Goal: Find specific page/section: Find specific page/section

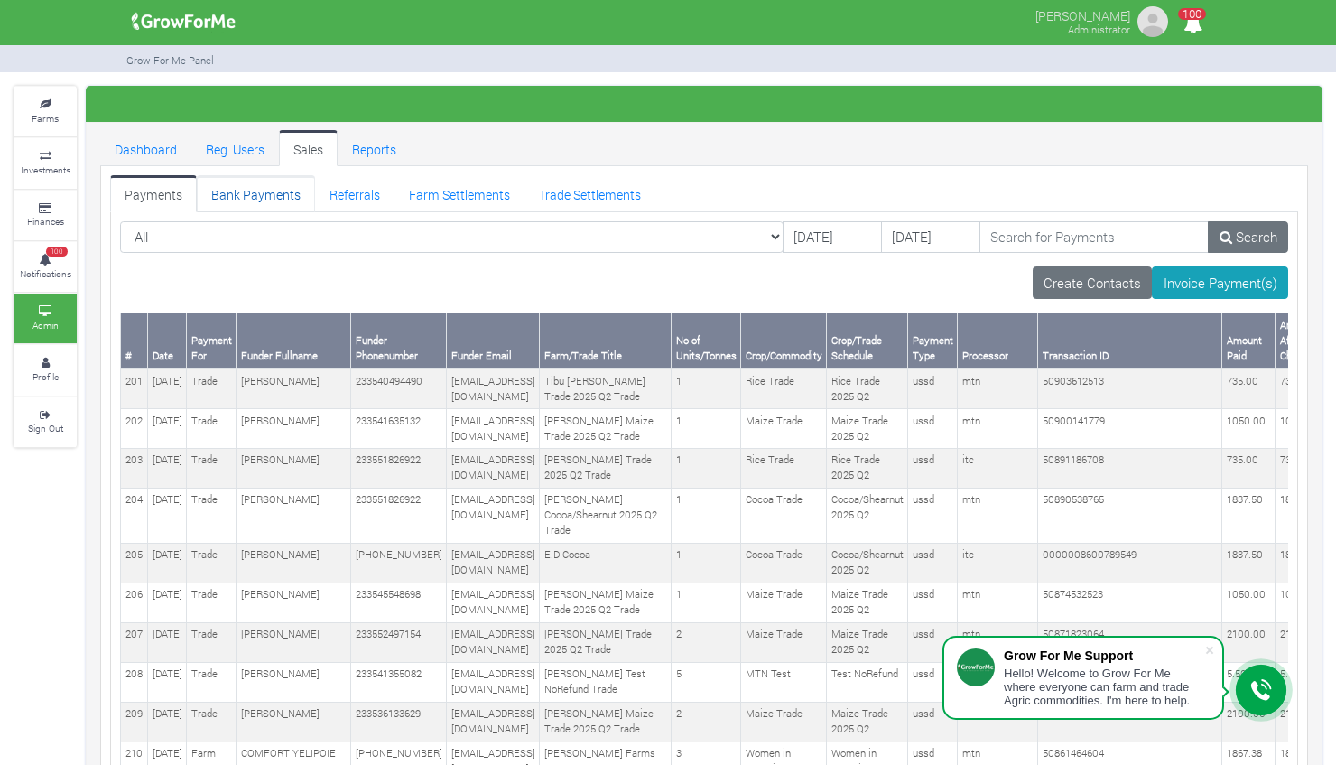
click at [248, 182] on link "Bank Payments" at bounding box center [256, 193] width 118 height 36
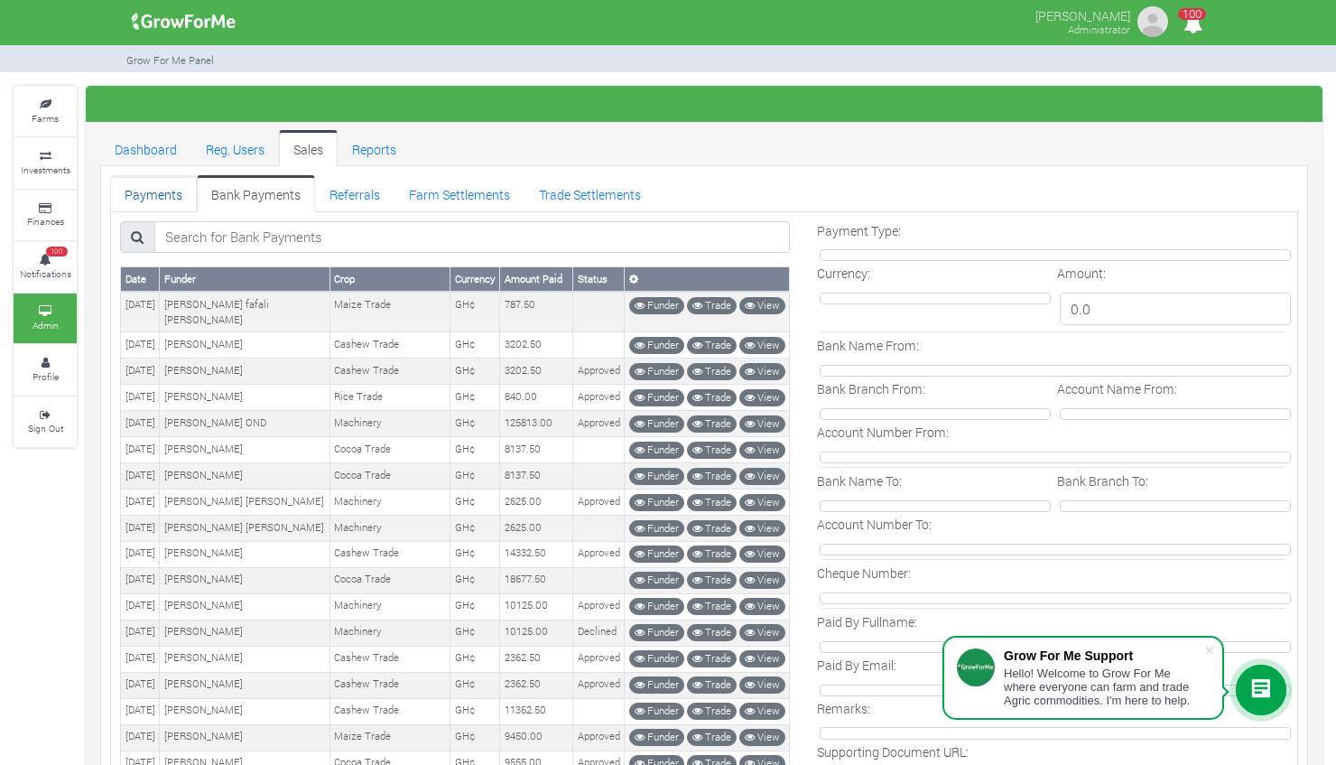
click at [161, 187] on link "Payments" at bounding box center [153, 193] width 87 height 36
